Goal: Task Accomplishment & Management: Use online tool/utility

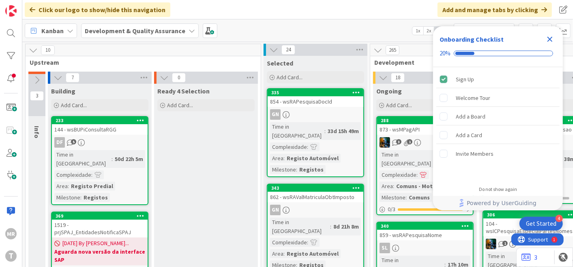
click at [549, 36] on icon "Close Checklist" at bounding box center [550, 39] width 10 height 10
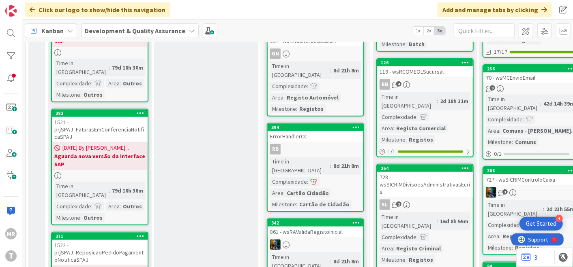
scroll to position [495, 0]
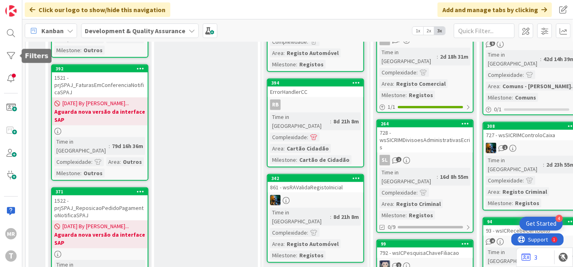
click at [4, 47] on div "MR T" at bounding box center [11, 133] width 22 height 267
click at [6, 49] on div at bounding box center [11, 56] width 16 height 16
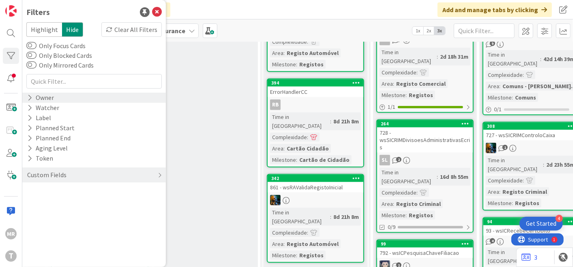
click at [26, 95] on div "Owner" at bounding box center [40, 98] width 28 height 10
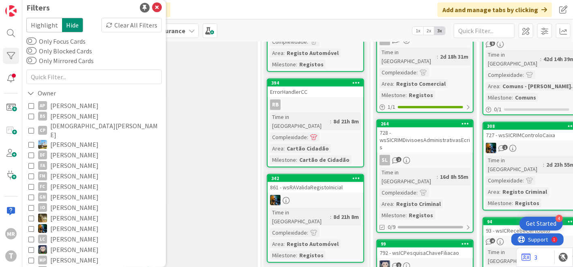
scroll to position [0, 0]
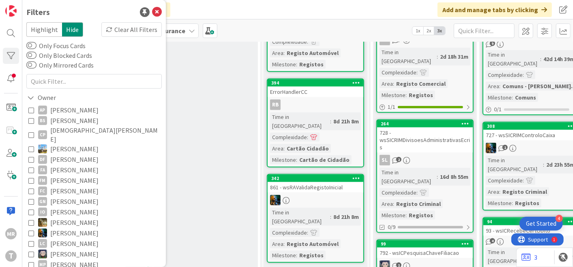
click at [207, 186] on div "Ready 4 Selection Add Card..." at bounding box center [206, 124] width 104 height 1071
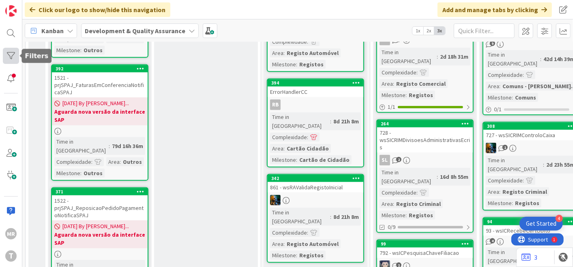
click at [13, 56] on div at bounding box center [11, 56] width 16 height 16
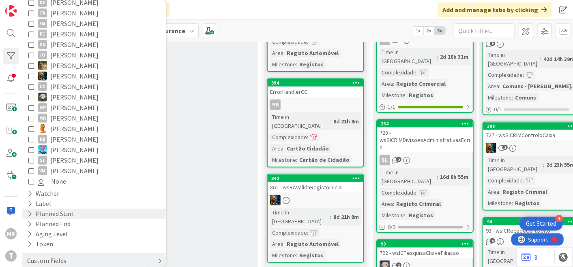
scroll to position [161, 0]
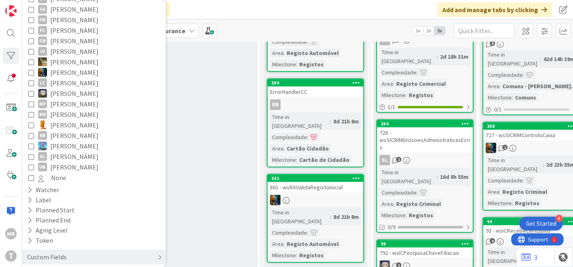
click at [43, 253] on div "Custom Fields" at bounding box center [46, 257] width 41 height 10
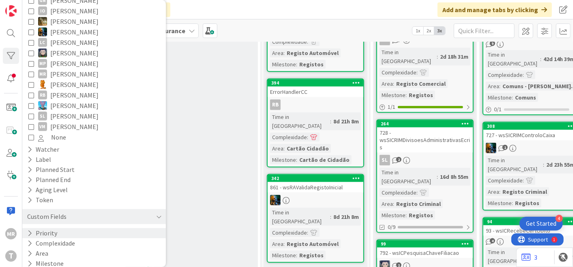
click at [30, 230] on icon at bounding box center [29, 233] width 5 height 7
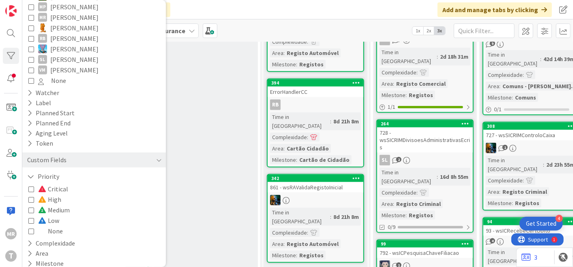
scroll to position [258, 0]
click at [31, 186] on icon at bounding box center [31, 189] width 6 height 6
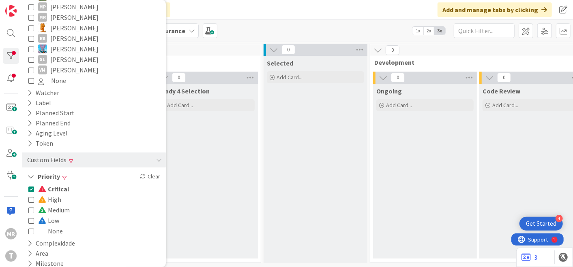
scroll to position [3, 0]
click at [56, 184] on span "Critical" at bounding box center [53, 189] width 31 height 11
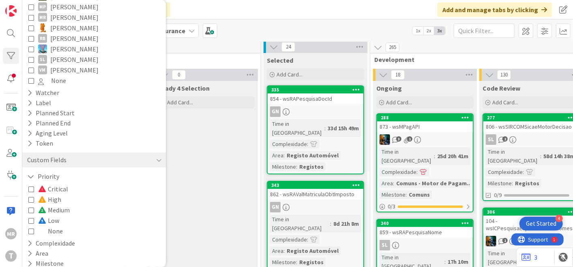
scroll to position [495, 0]
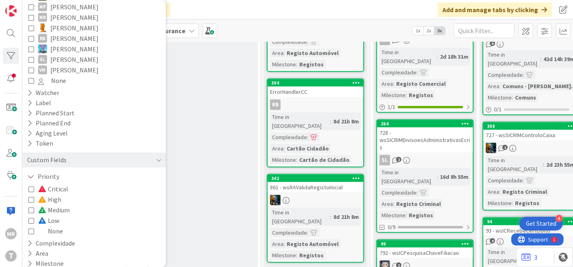
click at [54, 194] on span "High" at bounding box center [49, 199] width 23 height 11
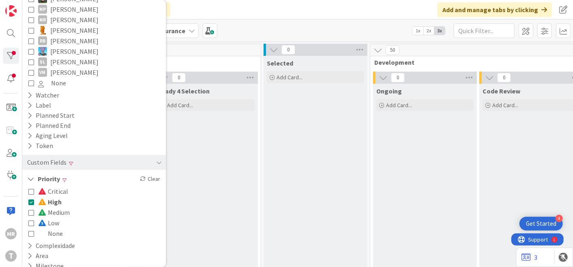
scroll to position [258, 0]
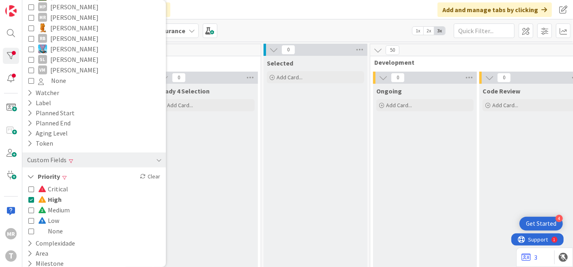
click at [34, 194] on button "High" at bounding box center [44, 199] width 33 height 11
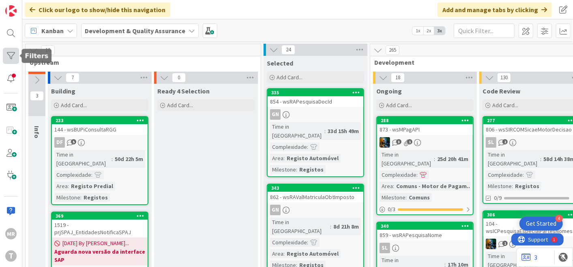
click at [17, 53] on div at bounding box center [11, 56] width 16 height 16
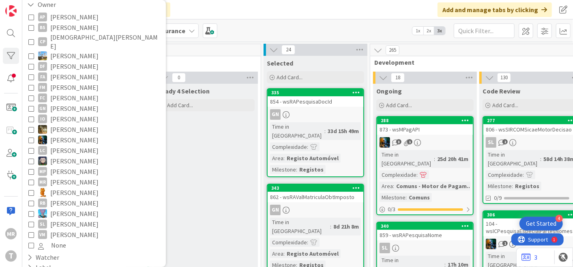
scroll to position [201, 0]
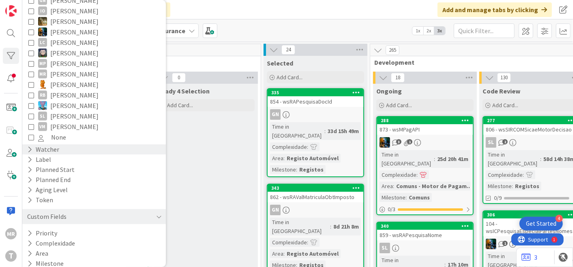
click at [32, 145] on div "Watcher" at bounding box center [43, 150] width 34 height 10
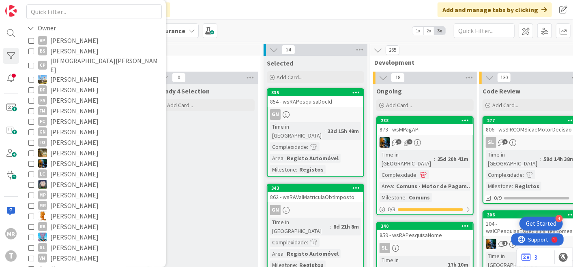
scroll to position [0, 0]
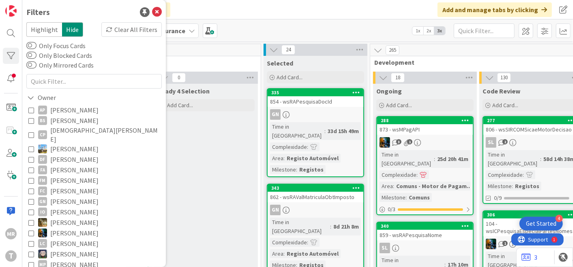
click at [82, 228] on span "João Carvalho" at bounding box center [74, 233] width 48 height 11
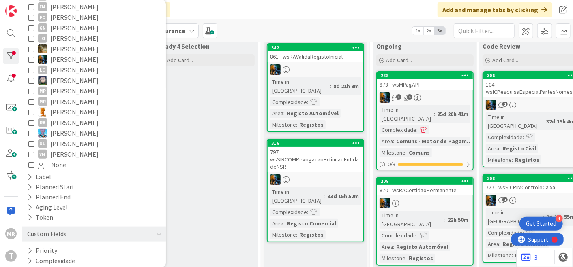
scroll to position [437, 0]
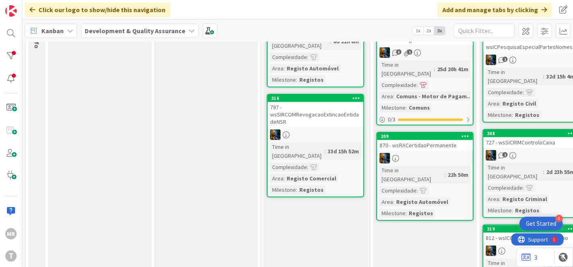
scroll to position [90, 0]
click at [8, 60] on div at bounding box center [11, 56] width 16 height 16
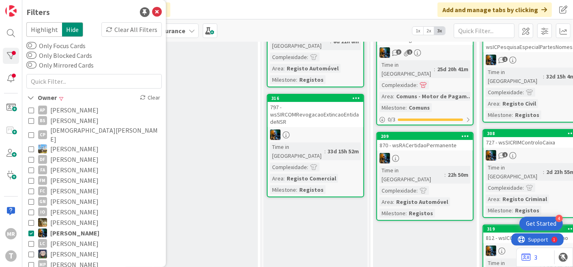
click at [74, 249] on span "Lucas Spengler" at bounding box center [74, 254] width 48 height 11
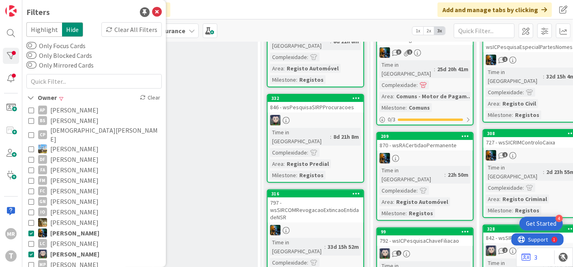
click at [82, 228] on span "João Carvalho" at bounding box center [74, 233] width 49 height 11
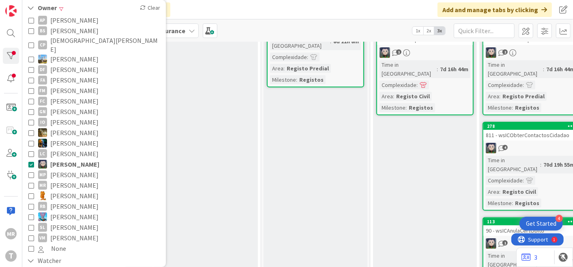
click at [69, 191] on span "Rafael Lima" at bounding box center [74, 196] width 48 height 11
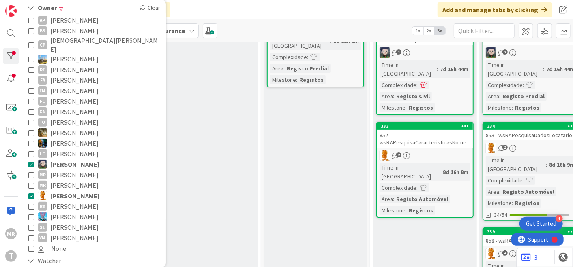
click at [77, 159] on span "Lucas Spengler" at bounding box center [74, 164] width 49 height 11
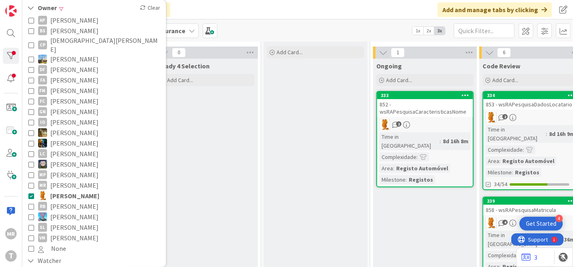
scroll to position [0, 0]
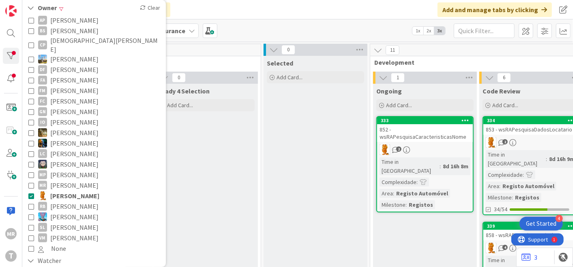
click at [81, 191] on span "Rafael Lima" at bounding box center [74, 196] width 49 height 11
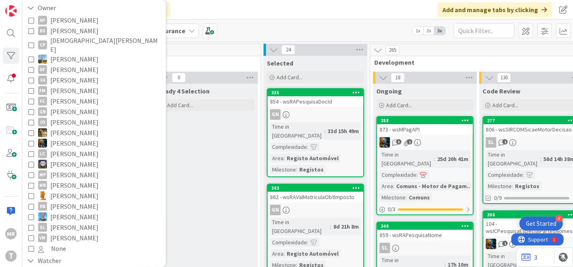
drag, startPoint x: 239, startPoint y: 170, endPoint x: 224, endPoint y: 119, distance: 53.3
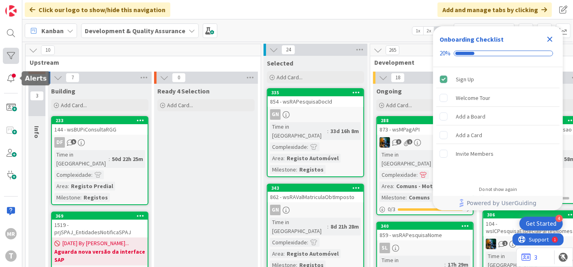
click at [13, 54] on div at bounding box center [11, 56] width 16 height 16
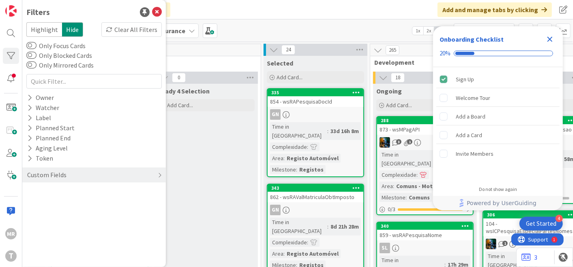
click at [548, 39] on icon "Close Checklist" at bounding box center [550, 39] width 10 height 10
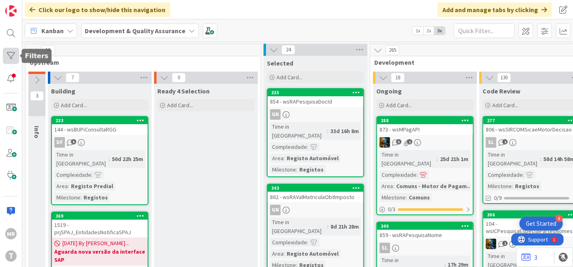
click at [17, 54] on div at bounding box center [11, 56] width 16 height 16
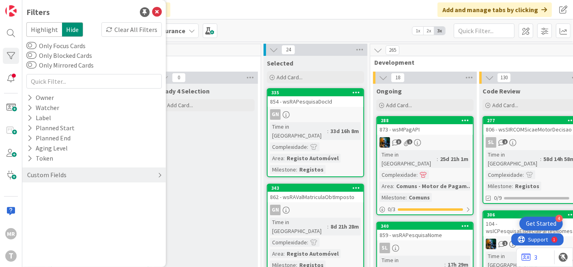
click at [34, 169] on div "Custom Fields" at bounding box center [93, 175] width 143 height 15
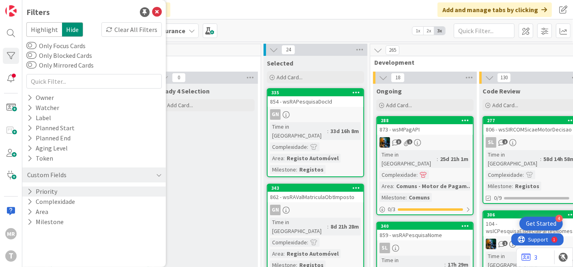
click at [29, 191] on icon at bounding box center [29, 191] width 5 height 7
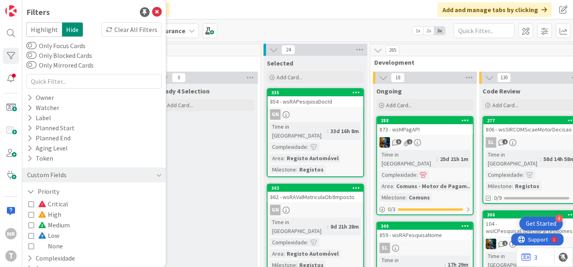
click at [57, 226] on span "Medium" at bounding box center [54, 225] width 32 height 11
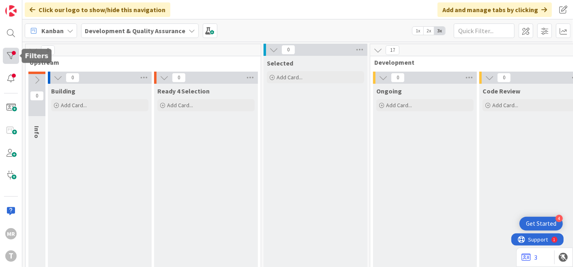
click at [16, 57] on div at bounding box center [11, 56] width 16 height 16
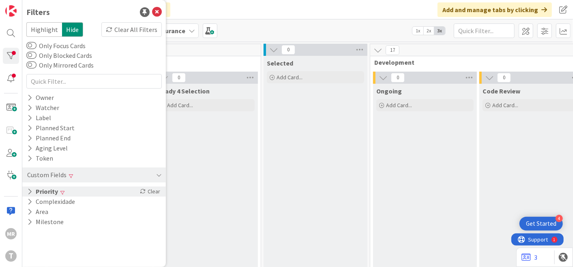
click at [30, 193] on icon at bounding box center [29, 191] width 5 height 7
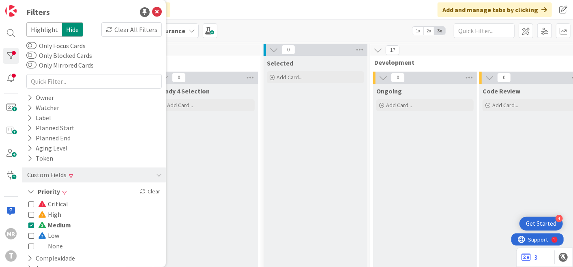
click at [52, 223] on span "Medium" at bounding box center [54, 225] width 33 height 11
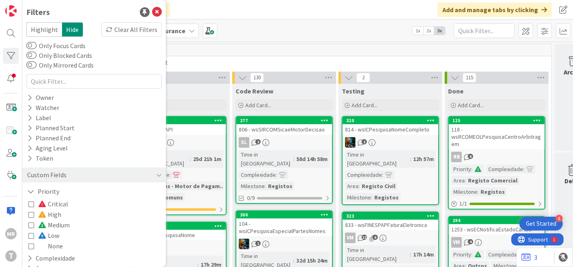
scroll to position [0, 278]
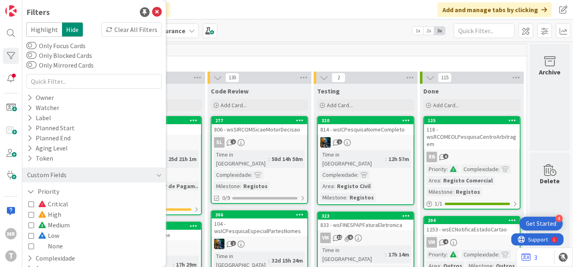
click at [56, 222] on span "Medium" at bounding box center [54, 225] width 32 height 11
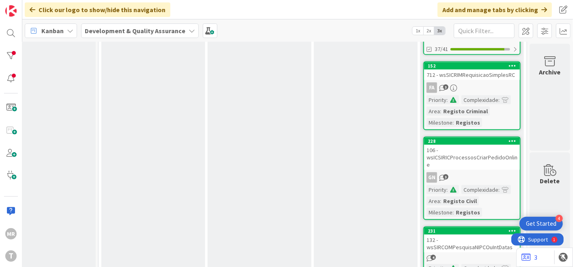
scroll to position [681, 278]
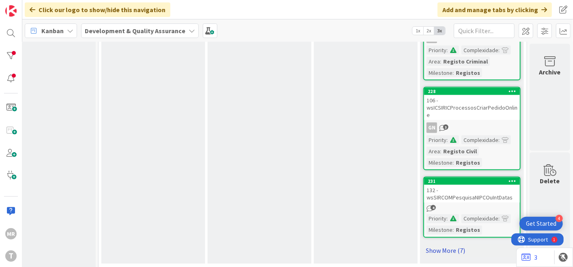
click at [441, 245] on link "Show More (7)" at bounding box center [471, 251] width 97 height 13
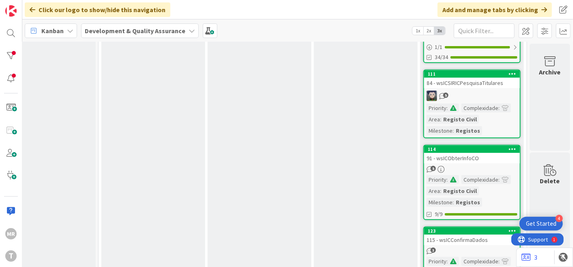
scroll to position [0, 278]
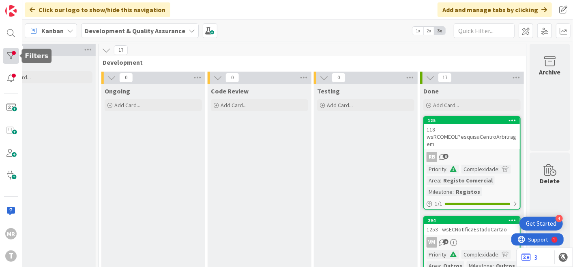
click at [11, 59] on div at bounding box center [11, 56] width 16 height 16
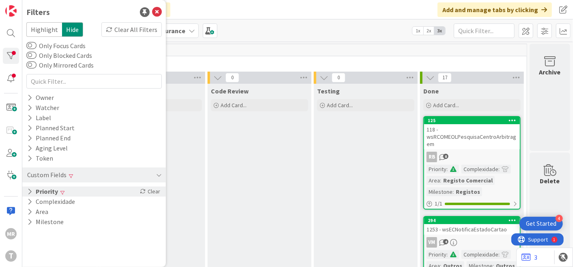
click at [44, 188] on button "Priority" at bounding box center [42, 192] width 32 height 10
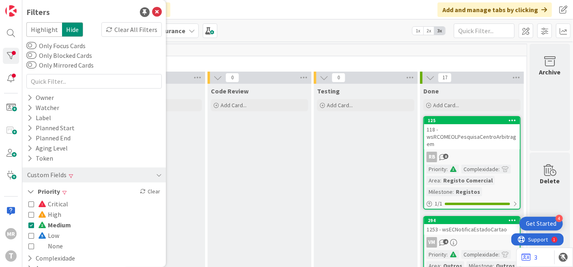
click at [51, 223] on span "Medium" at bounding box center [54, 225] width 33 height 11
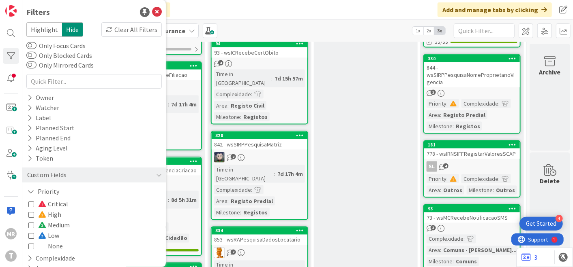
scroll to position [675, 278]
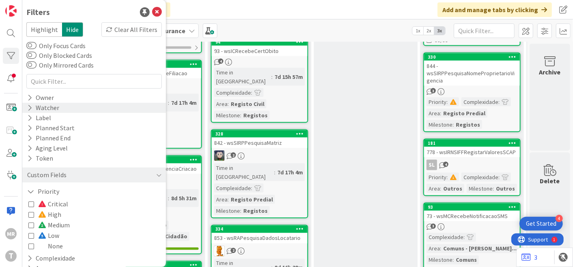
click at [26, 109] on div "Watcher" at bounding box center [43, 108] width 34 height 10
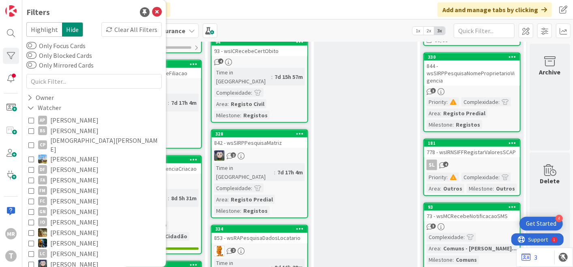
click at [77, 186] on span "Fillipe Moreira" at bounding box center [74, 191] width 48 height 11
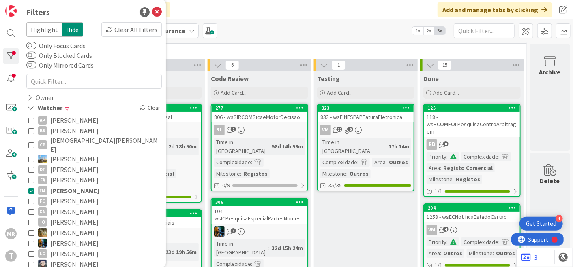
scroll to position [0, 278]
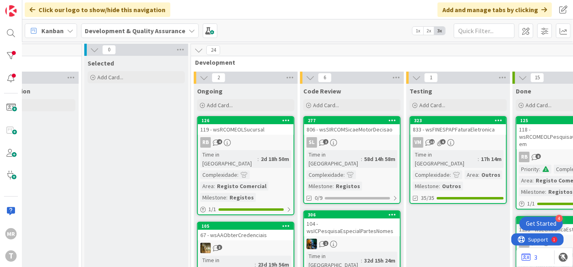
scroll to position [0, 184]
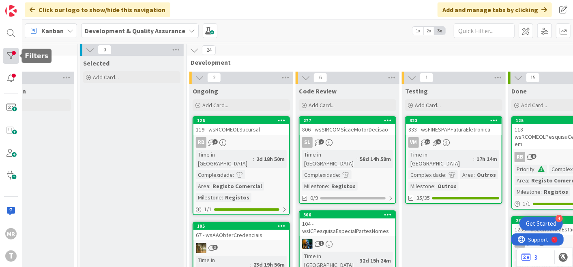
click at [4, 57] on div at bounding box center [11, 56] width 16 height 16
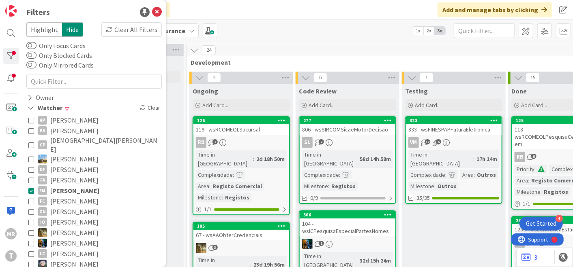
click at [59, 186] on span "Fillipe Moreira" at bounding box center [74, 191] width 49 height 11
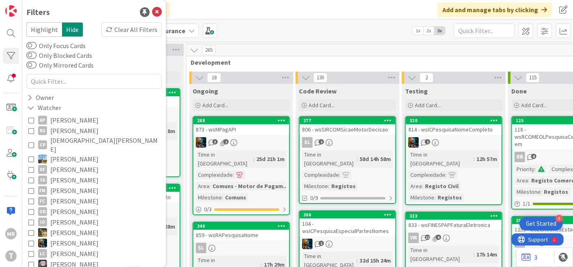
click at [348, 51] on div "265" at bounding box center [400, 50] width 428 height 12
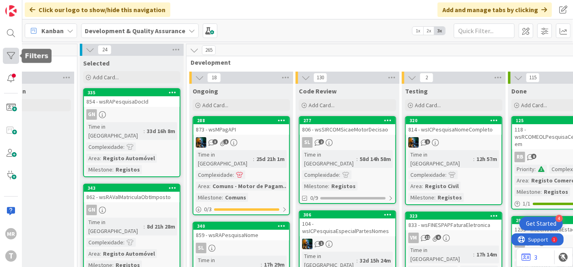
click at [11, 57] on div at bounding box center [11, 56] width 16 height 16
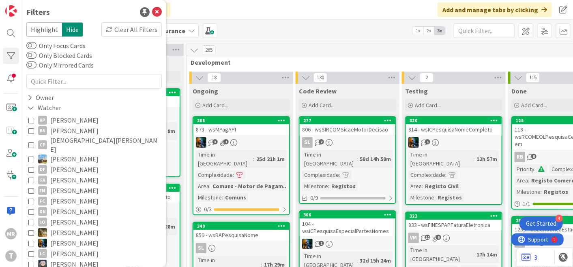
click at [68, 118] on span "Alceu Pimentel Filho" at bounding box center [74, 120] width 48 height 11
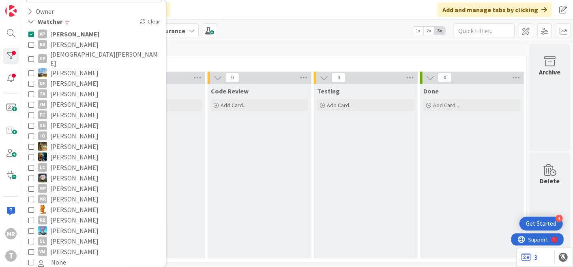
scroll to position [66, 0]
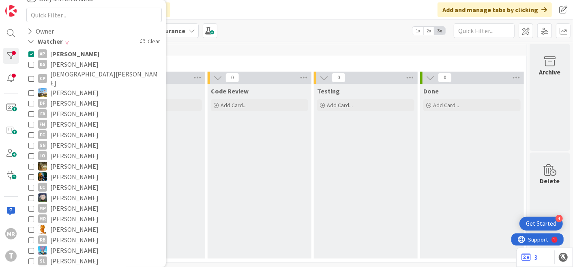
click at [85, 54] on span "Alceu Pimentel Filho" at bounding box center [74, 54] width 49 height 11
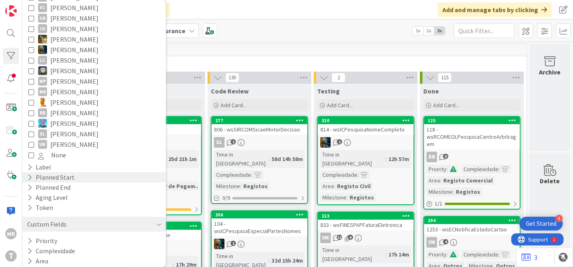
scroll to position [201, 0]
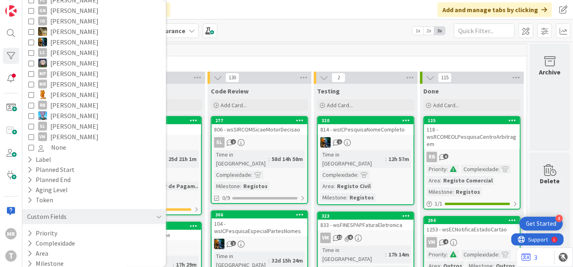
click at [192, 91] on div "Ongoing" at bounding box center [153, 91] width 97 height 8
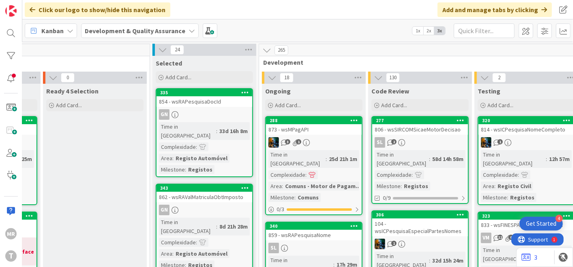
scroll to position [0, 102]
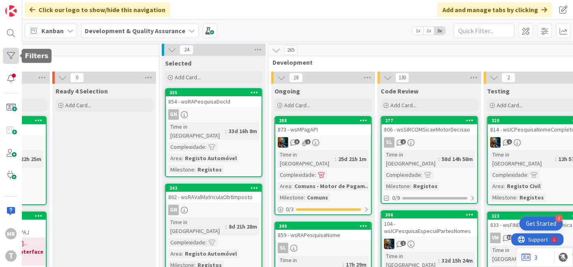
click at [14, 52] on div at bounding box center [11, 56] width 16 height 16
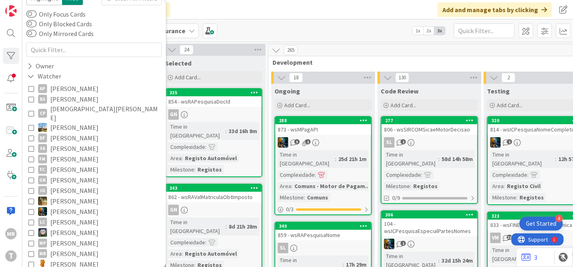
scroll to position [45, 0]
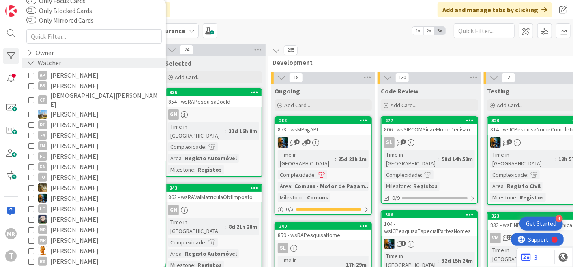
click at [32, 64] on icon at bounding box center [30, 63] width 7 height 7
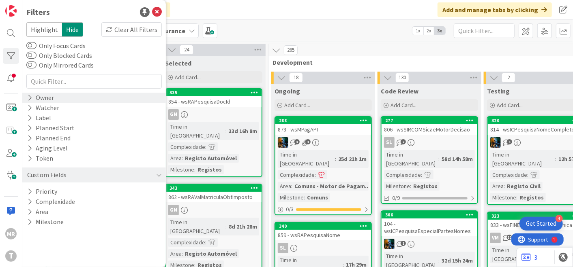
click at [31, 93] on div "Owner" at bounding box center [40, 98] width 28 height 10
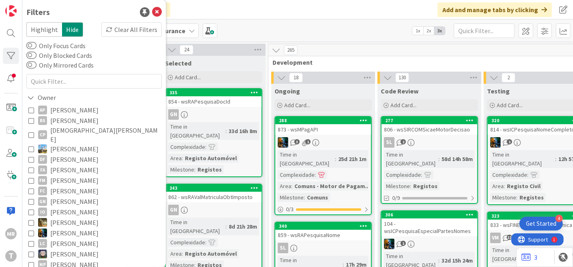
click at [63, 112] on span "Alceu Pimentel Filho" at bounding box center [74, 110] width 48 height 11
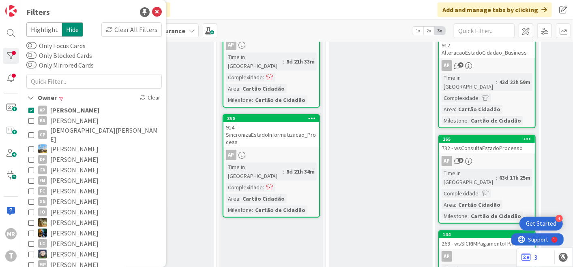
scroll to position [90, 44]
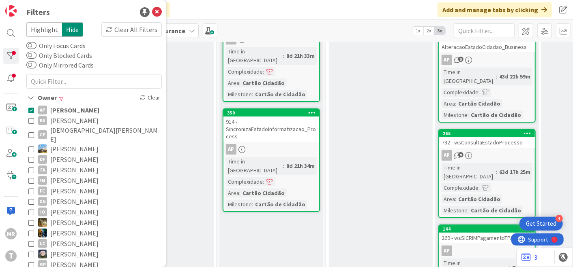
click at [76, 108] on span "Alceu Pimentel Filho" at bounding box center [74, 110] width 49 height 11
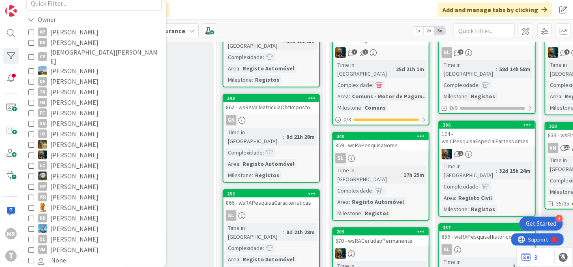
scroll to position [180, 0]
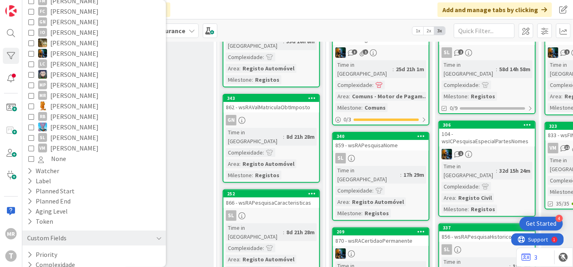
click at [80, 111] on span "Renato Barros" at bounding box center [74, 116] width 48 height 11
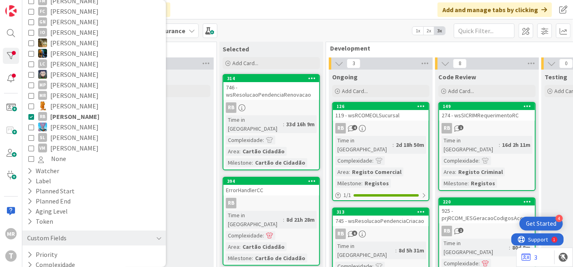
scroll to position [0, 44]
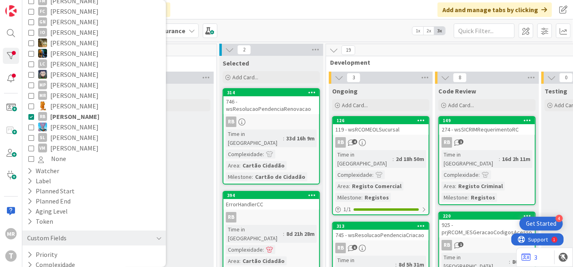
click at [87, 111] on span "Renato Barros" at bounding box center [74, 116] width 49 height 11
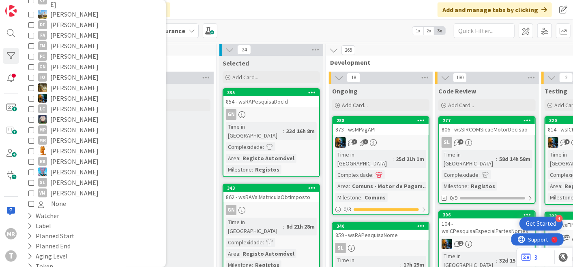
scroll to position [90, 0]
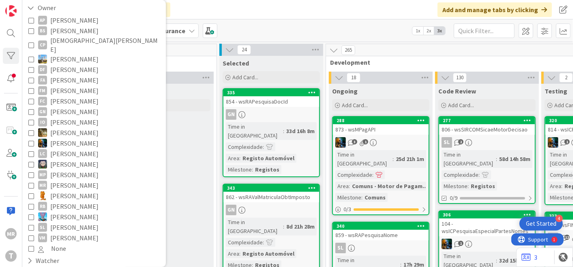
click at [76, 107] on span "Guilherme Nissiuti" at bounding box center [74, 112] width 48 height 11
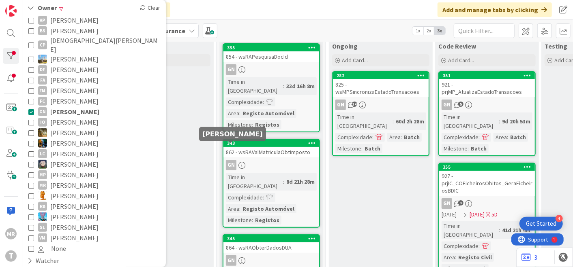
scroll to position [90, 44]
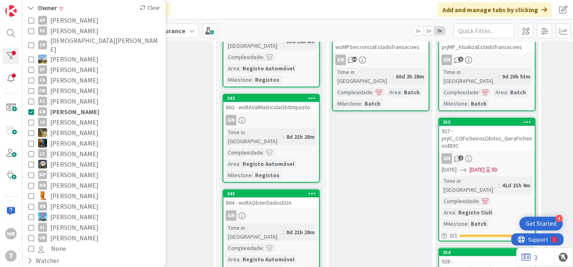
click at [62, 107] on span "Guilherme Nissiuti" at bounding box center [74, 112] width 49 height 11
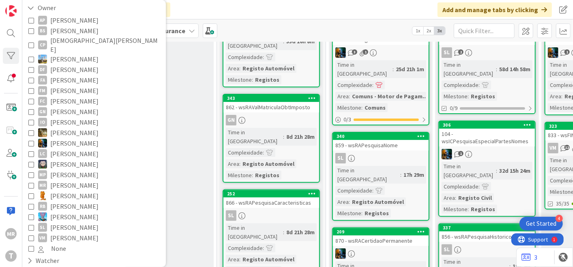
click at [67, 138] on span "João Carvalho" at bounding box center [74, 143] width 48 height 11
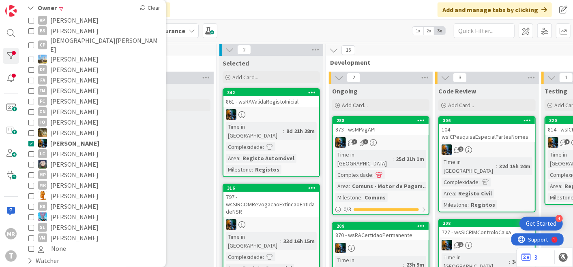
scroll to position [135, 0]
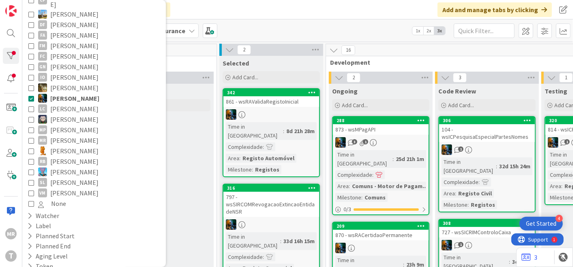
click at [73, 114] on span "Lucas Spengler" at bounding box center [74, 119] width 48 height 11
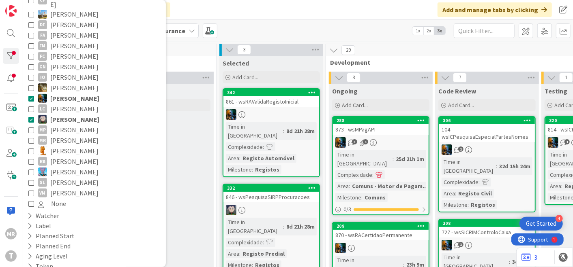
click at [73, 93] on span "João Carvalho" at bounding box center [74, 98] width 49 height 11
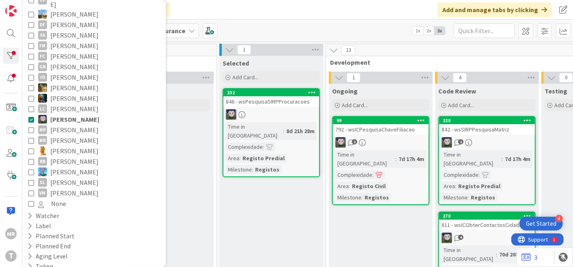
click at [74, 156] on span "Renato Barros" at bounding box center [74, 161] width 48 height 11
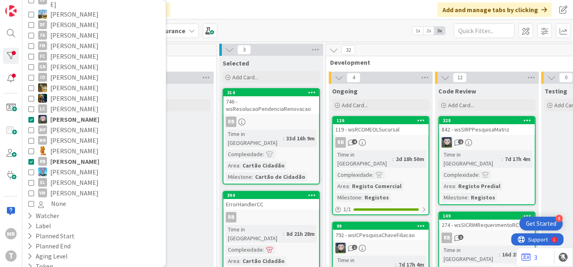
click at [77, 114] on span "Lucas Spengler" at bounding box center [74, 119] width 49 height 11
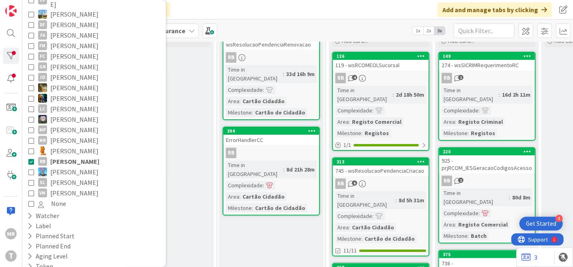
scroll to position [45, 44]
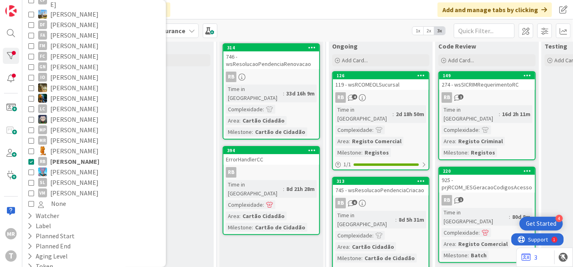
click at [77, 156] on span "Renato Barros" at bounding box center [74, 161] width 49 height 11
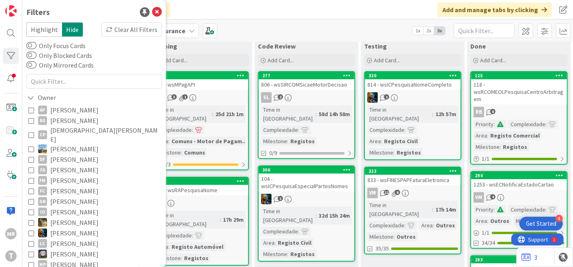
scroll to position [45, 237]
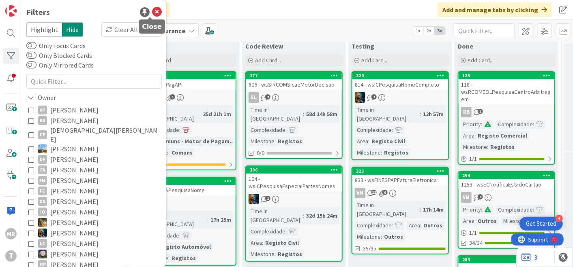
click at [152, 11] on icon at bounding box center [157, 12] width 10 height 10
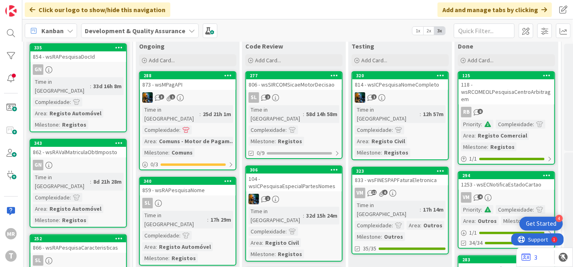
click at [263, 28] on div "Kanban Development & Quality Assurance 1x 2x 3x" at bounding box center [297, 30] width 550 height 22
